Goal: Task Accomplishment & Management: Manage account settings

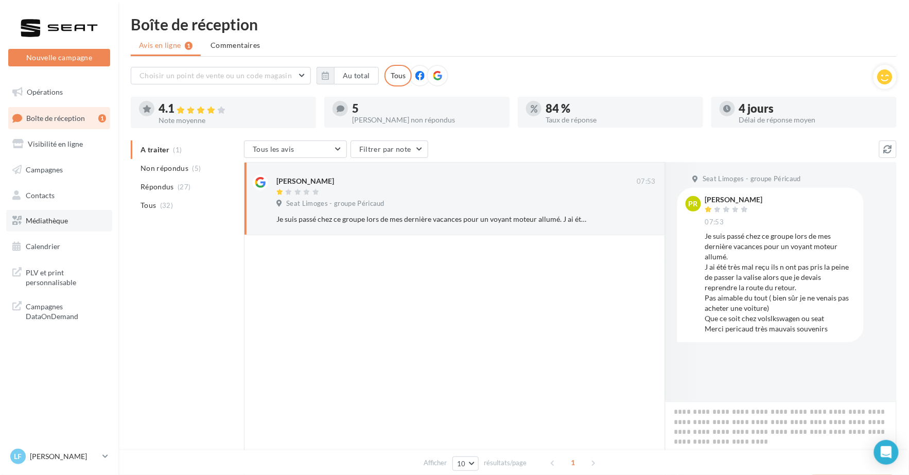
click at [58, 221] on span "Médiathèque" at bounding box center [47, 220] width 42 height 9
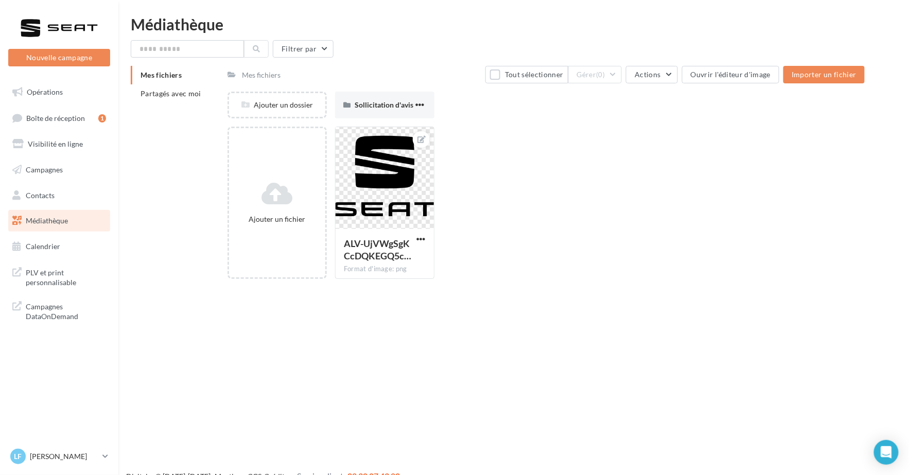
click at [60, 276] on span "PLV et print personnalisable" at bounding box center [66, 277] width 80 height 22
click at [79, 468] on div "[PERSON_NAME] F SEAT-[GEOGRAPHIC_DATA]" at bounding box center [59, 461] width 118 height 28
click at [64, 456] on p "[PERSON_NAME]" at bounding box center [64, 456] width 68 height 10
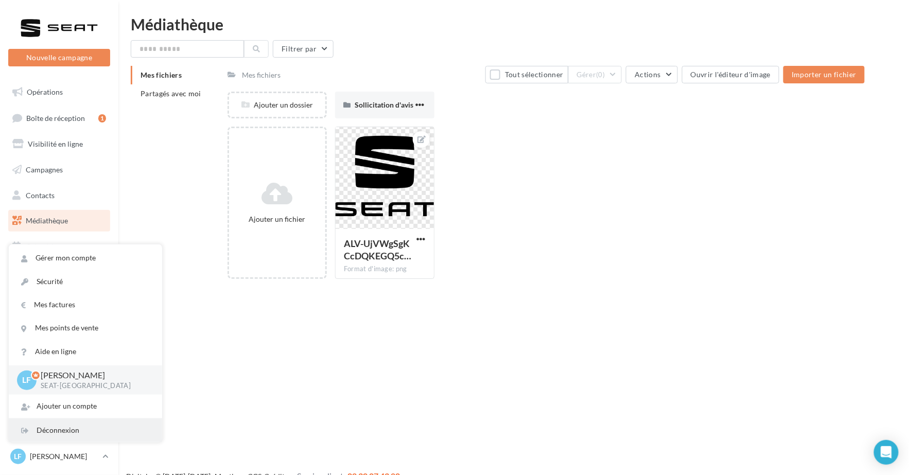
click at [61, 420] on div "Déconnexion" at bounding box center [85, 430] width 153 height 23
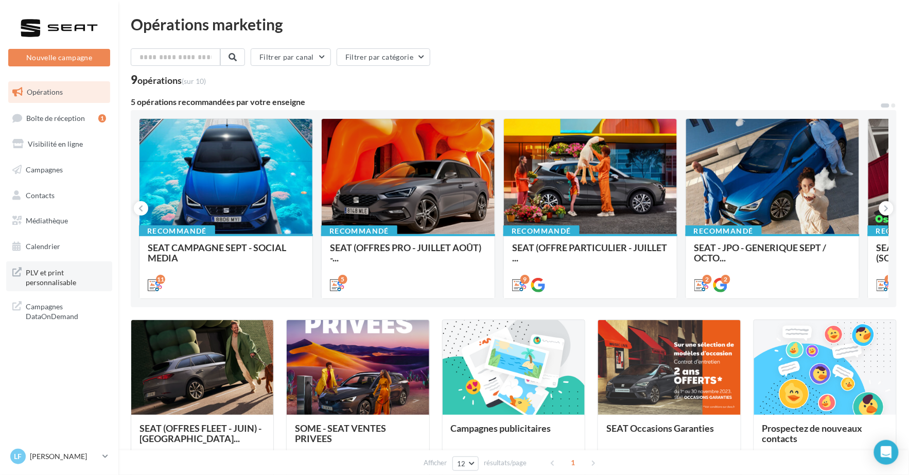
click at [73, 284] on span "PLV et print personnalisable" at bounding box center [66, 277] width 80 height 22
click at [107, 457] on icon at bounding box center [105, 456] width 6 height 9
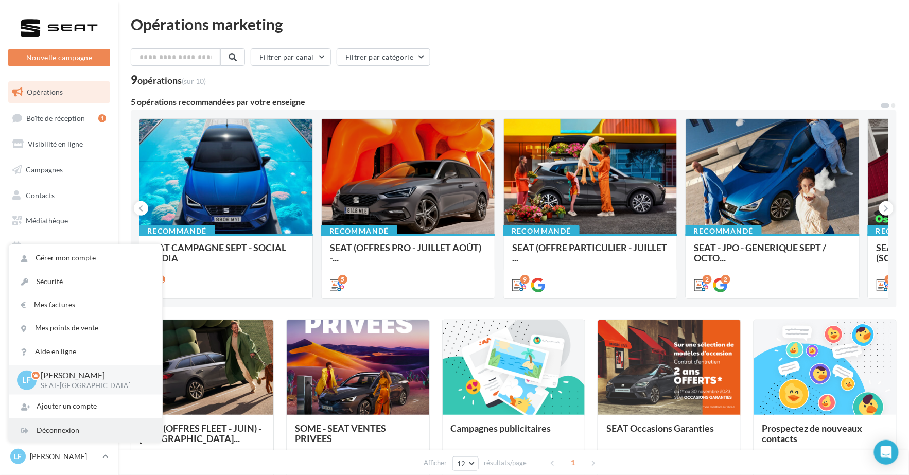
click at [58, 423] on div "Déconnexion" at bounding box center [85, 430] width 153 height 23
